Goal: Find specific page/section: Find specific page/section

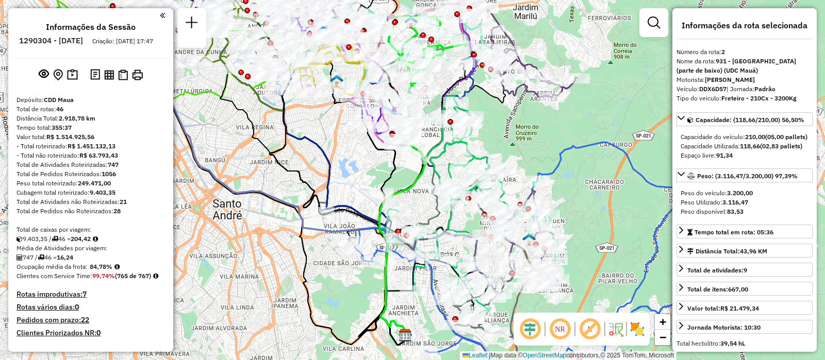
select select "**********"
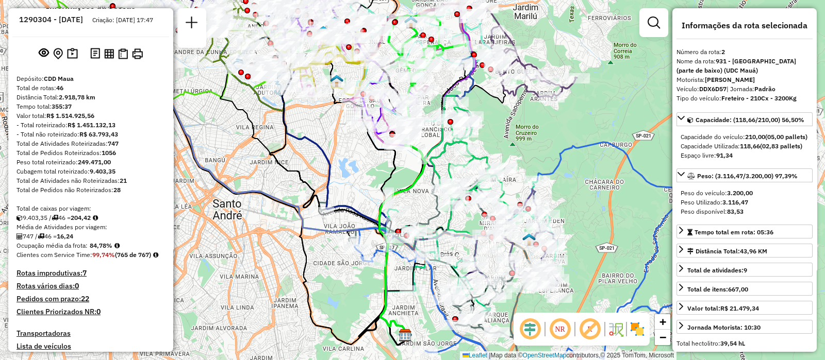
scroll to position [500, 0]
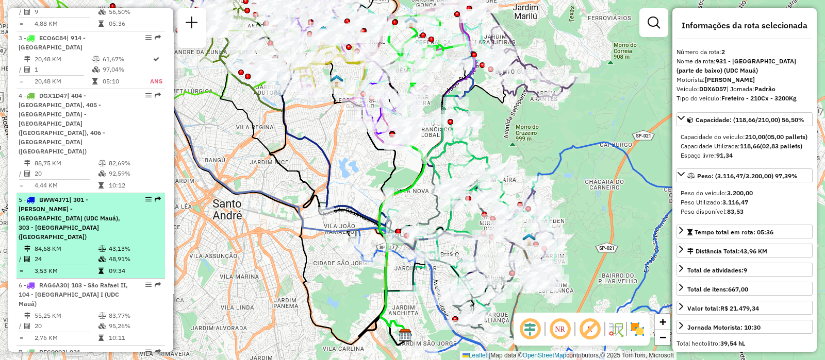
click at [85, 244] on td "84,68 KM" at bounding box center [66, 249] width 64 height 10
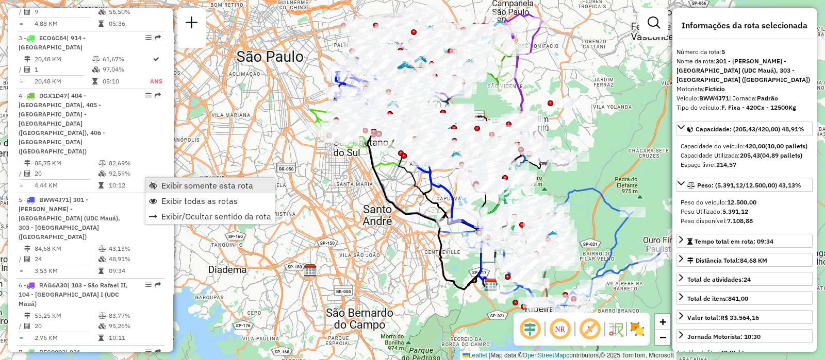
click at [169, 182] on span "Exibir somente esta rota" at bounding box center [207, 185] width 92 height 8
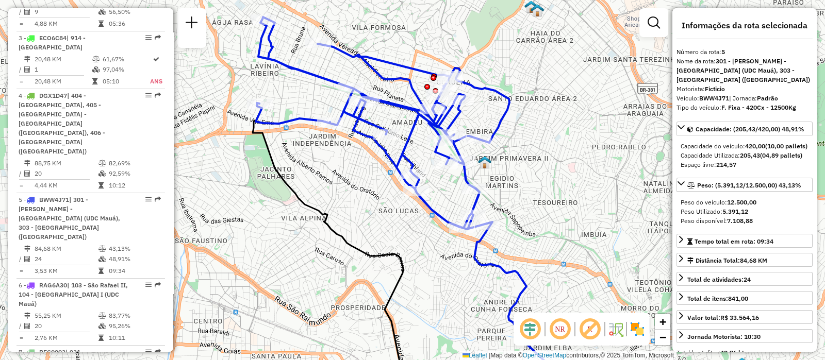
drag, startPoint x: 458, startPoint y: 144, endPoint x: 516, endPoint y: 165, distance: 61.3
click at [516, 165] on div "Janela de atendimento Grade de atendimento Capacidade Transportadoras Veículos …" at bounding box center [412, 180] width 825 height 360
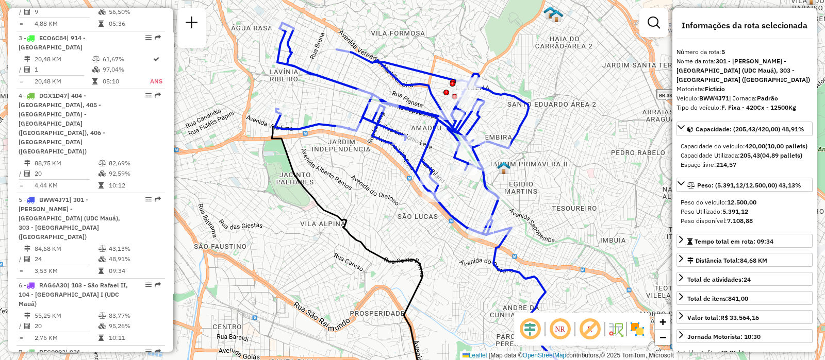
drag, startPoint x: 518, startPoint y: 169, endPoint x: 538, endPoint y: 175, distance: 21.2
click at [538, 175] on div "Janela de atendimento Grade de atendimento Capacidade Transportadoras Veículos …" at bounding box center [412, 180] width 825 height 360
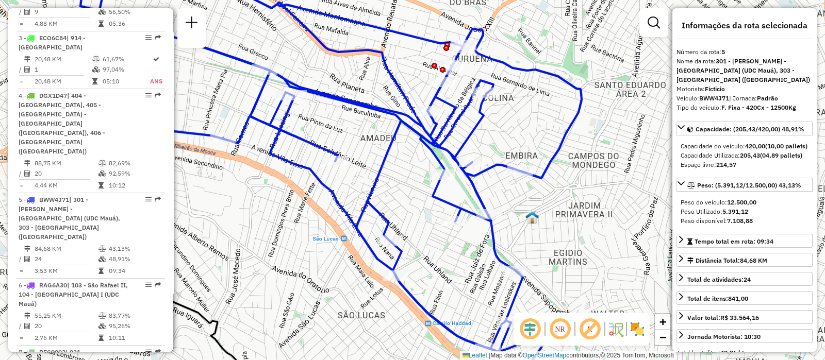
drag, startPoint x: 542, startPoint y: 177, endPoint x: 533, endPoint y: 207, distance: 31.3
click at [533, 207] on div "Janela de atendimento Grade de atendimento Capacidade Transportadoras Veículos …" at bounding box center [412, 180] width 825 height 360
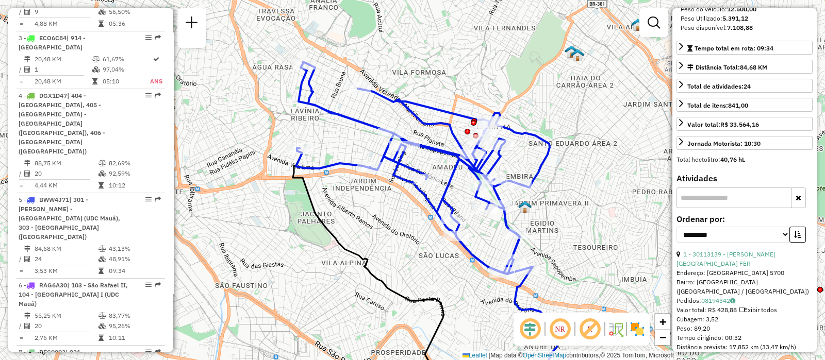
scroll to position [257, 0]
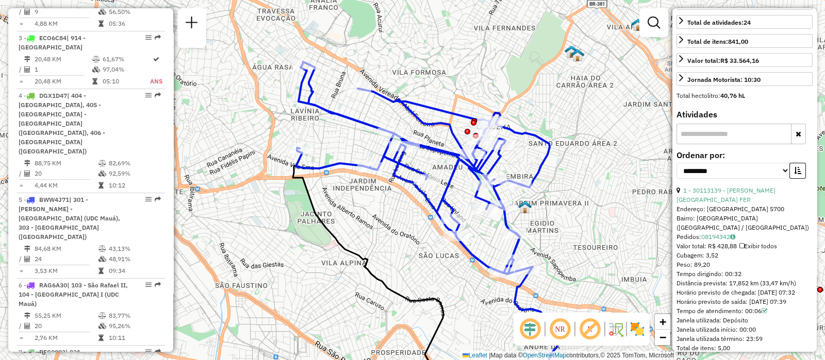
click at [724, 144] on input "text" at bounding box center [733, 134] width 115 height 21
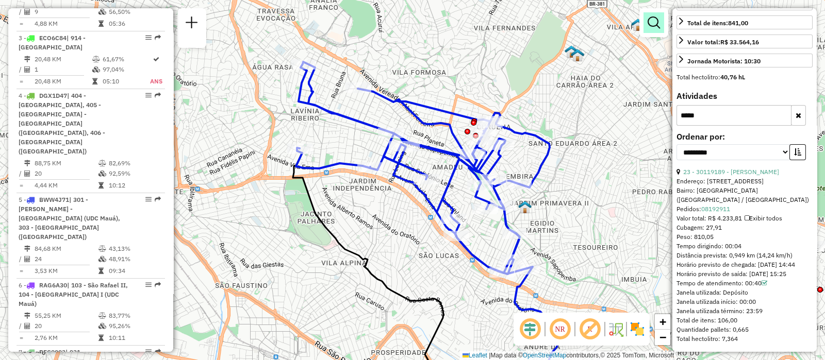
scroll to position [2239, 0]
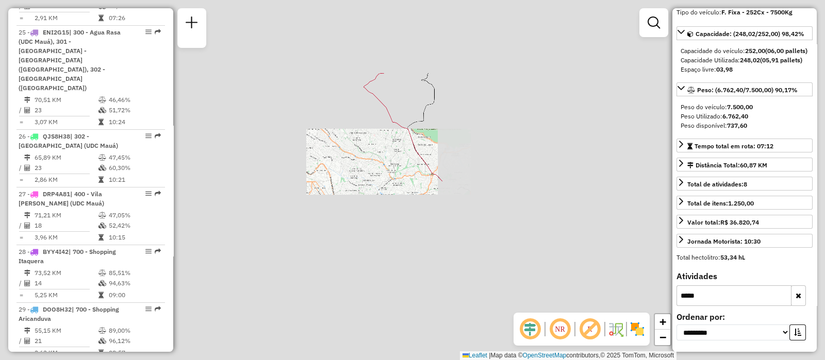
scroll to position [101, 0]
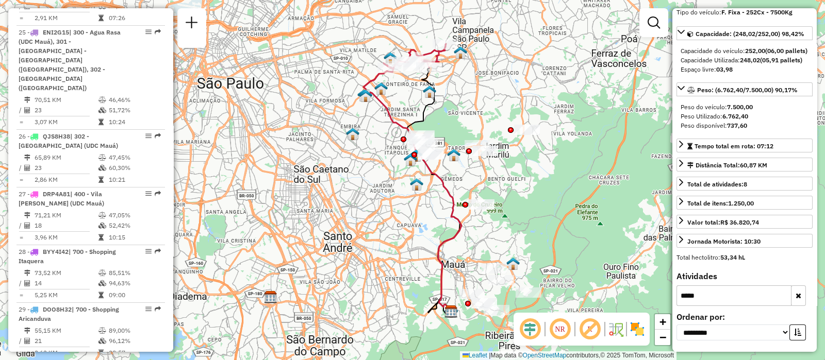
click at [719, 292] on input "*****" at bounding box center [733, 296] width 115 height 21
paste input "text"
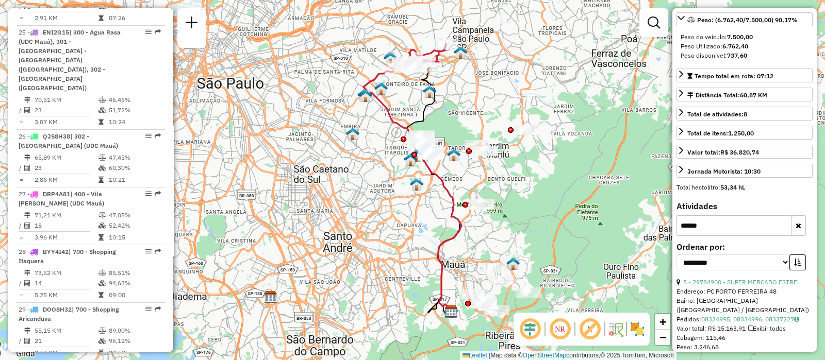
scroll to position [281, 0]
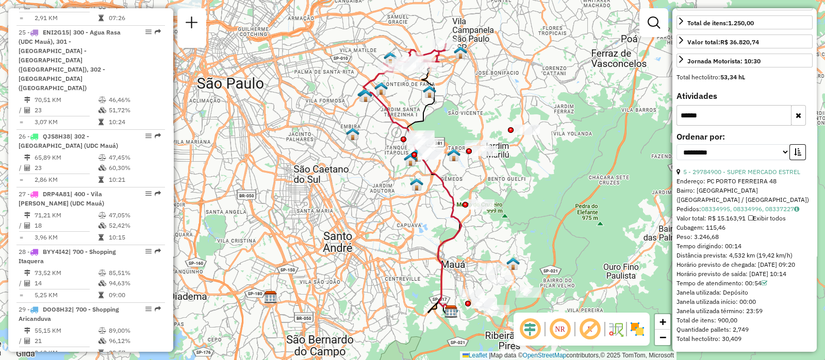
type input "*****"
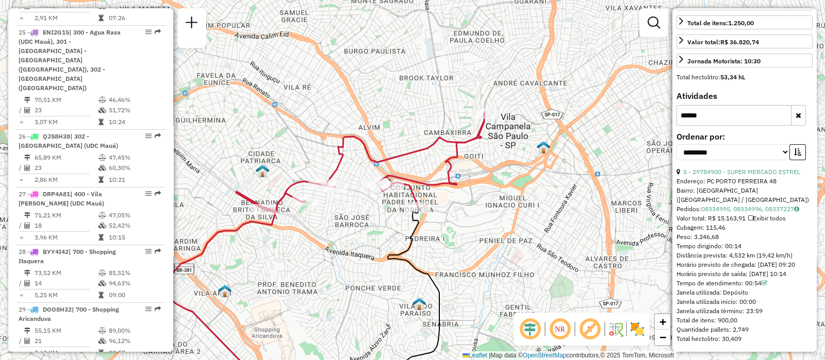
drag, startPoint x: 418, startPoint y: 89, endPoint x: 328, endPoint y: 215, distance: 154.7
click at [328, 215] on div "Janela de atendimento Grade de atendimento Capacidade Transportadoras Veículos …" at bounding box center [412, 180] width 825 height 360
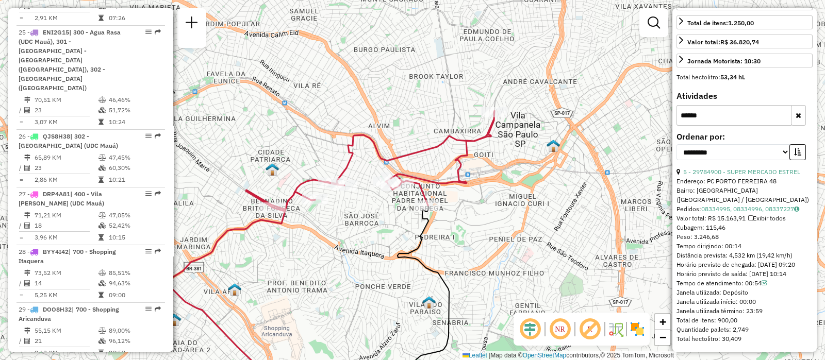
drag, startPoint x: 353, startPoint y: 237, endPoint x: 363, endPoint y: 235, distance: 10.4
click at [363, 235] on div "Janela de atendimento Grade de atendimento Capacidade Transportadoras Veículos …" at bounding box center [412, 180] width 825 height 360
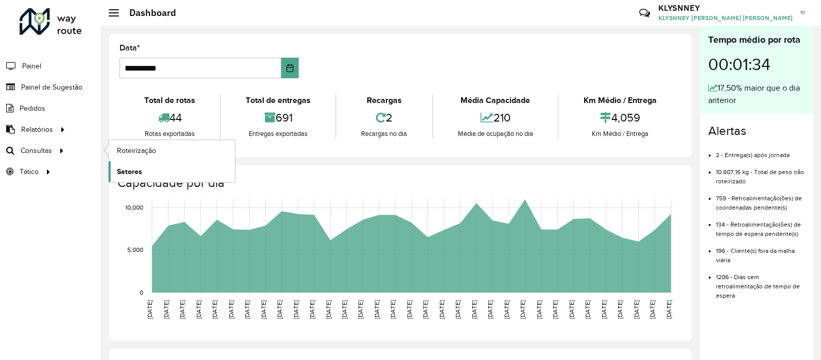
click at [128, 174] on span "Setores" at bounding box center [129, 171] width 25 height 11
